Goal: Task Accomplishment & Management: Use online tool/utility

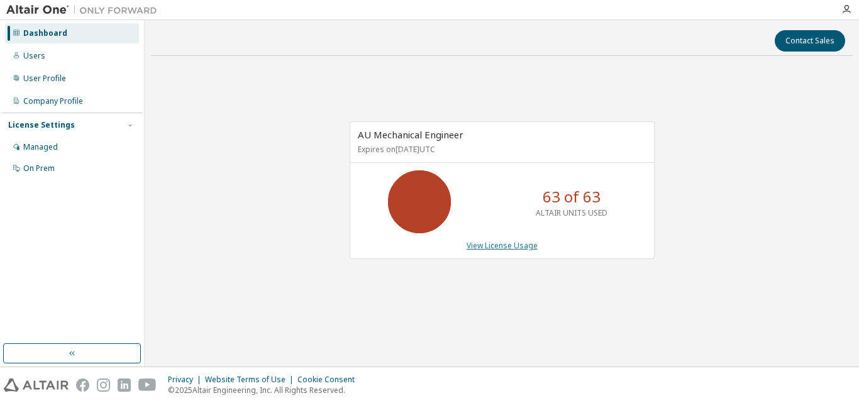
click at [505, 245] on link "View License Usage" at bounding box center [502, 245] width 71 height 11
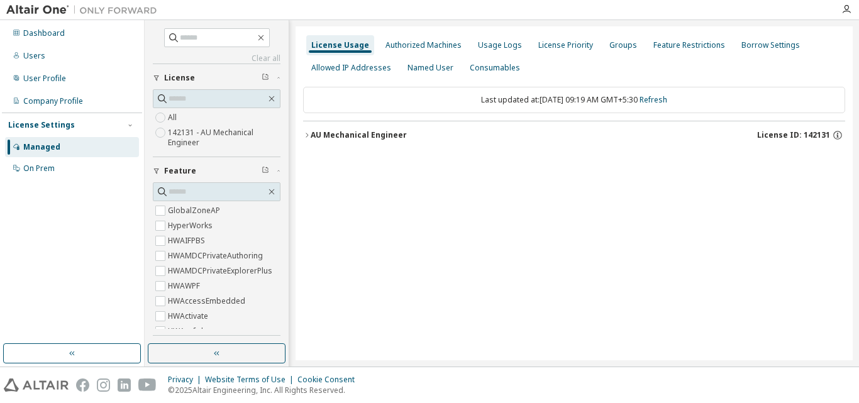
click at [374, 139] on div "AU Mechanical Engineer" at bounding box center [359, 135] width 96 height 10
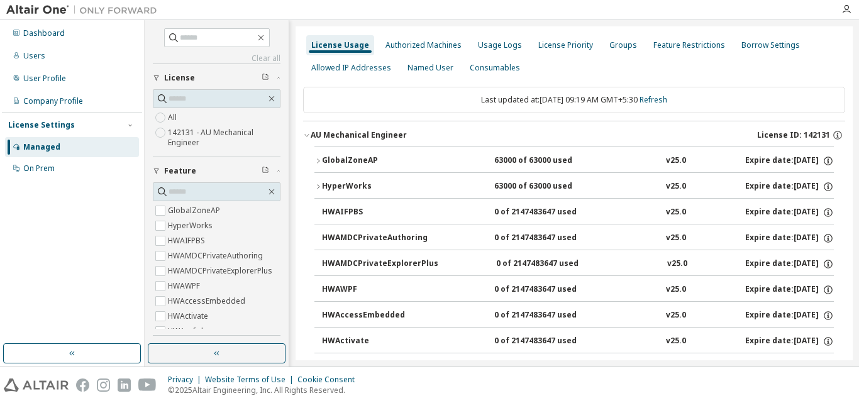
click at [366, 157] on div "GlobalZoneAP" at bounding box center [378, 160] width 113 height 11
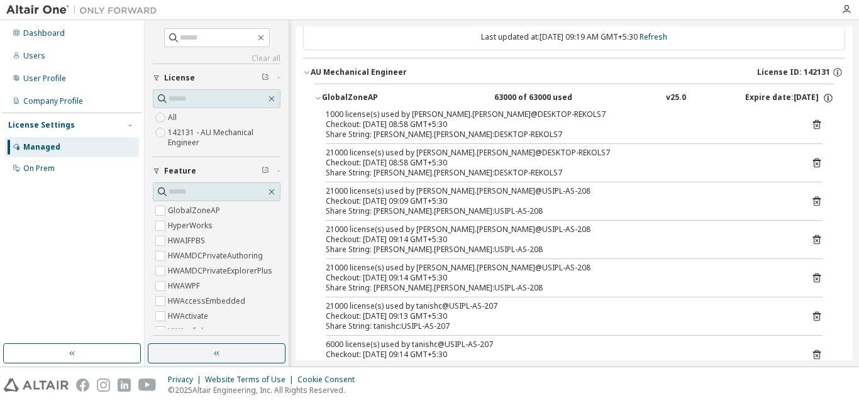
scroll to position [126, 0]
